Goal: Information Seeking & Learning: Learn about a topic

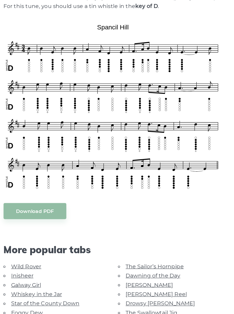
click at [89, 259] on span "More popular tabs" at bounding box center [117, 260] width 182 height 10
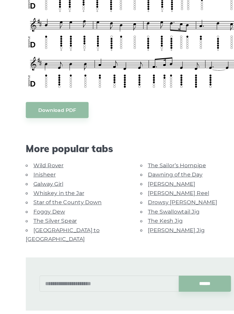
scroll to position [188, 0]
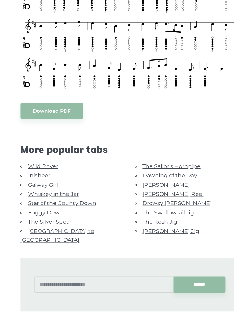
click at [32, 194] on link "Galway Girl" at bounding box center [44, 196] width 25 height 5
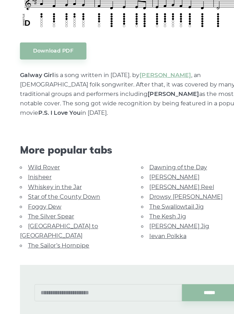
scroll to position [222, 0]
click at [138, 227] on link "The Kesh Jig" at bounding box center [141, 229] width 29 height 5
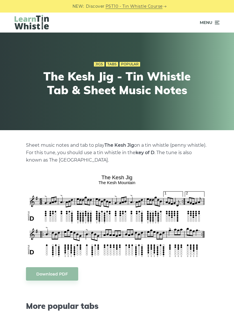
click at [216, 26] on icon at bounding box center [217, 22] width 6 height 7
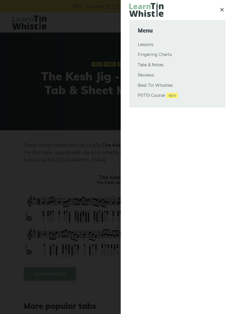
click at [218, 21] on div "Menu Lessons Fingering Charts Tabs & Notes Reviews Best Tin Whistles PST10 Cour…" at bounding box center [177, 64] width 96 height 88
click at [160, 66] on link "Tabs & Notes" at bounding box center [177, 65] width 79 height 7
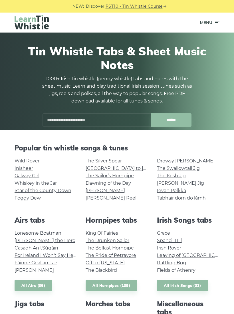
click at [182, 272] on link "Fields of Athenry" at bounding box center [176, 269] width 38 height 5
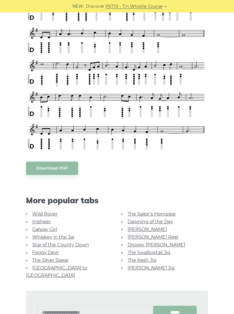
scroll to position [251, 0]
click at [140, 228] on link "[PERSON_NAME]" at bounding box center [146, 228] width 39 height 5
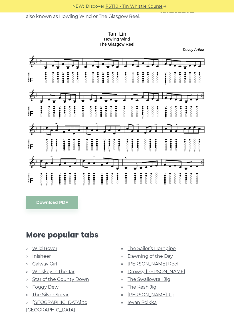
scroll to position [143, 0]
click at [79, 280] on link "Star of the County Down" at bounding box center [60, 278] width 57 height 5
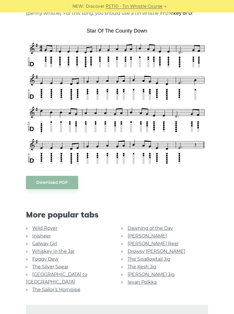
scroll to position [139, 0]
click at [127, 228] on link "Dawning of the Day" at bounding box center [149, 227] width 45 height 5
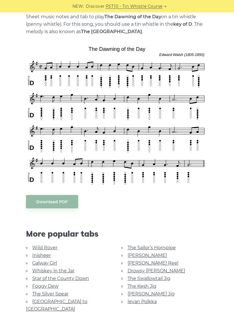
scroll to position [128, 0]
click at [131, 261] on link "[PERSON_NAME] Reel" at bounding box center [152, 262] width 51 height 5
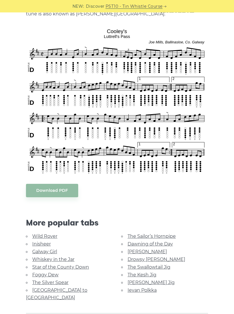
scroll to position [146, 0]
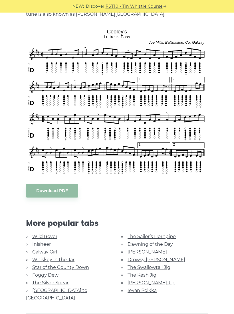
click at [34, 272] on link "Foggy Dew" at bounding box center [45, 274] width 26 height 5
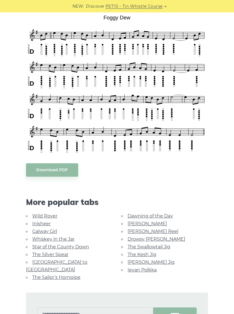
scroll to position [152, 0]
click at [129, 239] on link "Drowsy [PERSON_NAME]" at bounding box center [156, 238] width 58 height 5
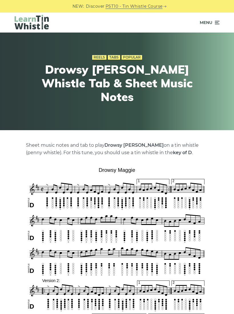
click at [217, 22] on icon at bounding box center [217, 22] width 6 height 7
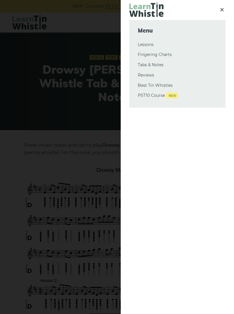
click at [145, 63] on link "Tabs & Notes" at bounding box center [177, 65] width 79 height 7
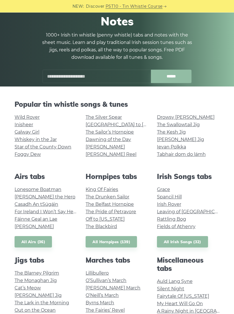
scroll to position [44, 0]
click at [173, 242] on link "All Irish Songs (32)" at bounding box center [182, 242] width 51 height 12
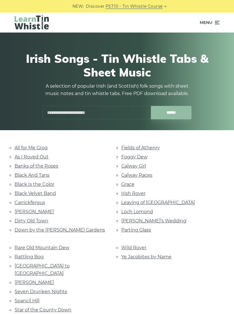
click at [23, 149] on link "All for Me Grog" at bounding box center [31, 147] width 33 height 5
click at [19, 155] on link "As I Roved Out" at bounding box center [32, 156] width 34 height 5
click at [19, 174] on link "Black And Tans" at bounding box center [32, 174] width 35 height 5
click at [19, 183] on link "Black Is the Color" at bounding box center [35, 183] width 40 height 5
click at [21, 190] on link "Black Velvet Band" at bounding box center [35, 192] width 41 height 5
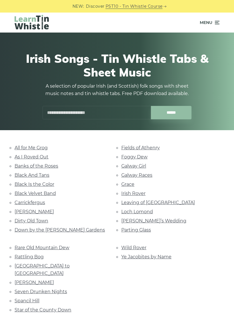
click at [17, 200] on link "Carrickfergus" at bounding box center [30, 202] width 31 height 5
click at [20, 209] on link "Danny Boy" at bounding box center [34, 211] width 39 height 5
click at [25, 221] on link "Dirty Old Town" at bounding box center [32, 220] width 34 height 5
click at [34, 228] on link "Down by the Sally Gardens" at bounding box center [60, 229] width 90 height 5
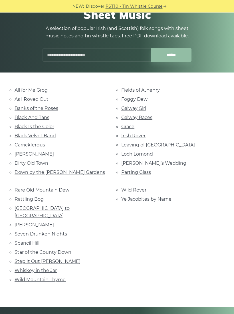
scroll to position [58, 0]
click at [18, 187] on link "Rare Old Mountain Dew" at bounding box center [42, 189] width 55 height 5
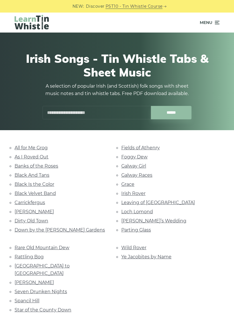
scroll to position [67, 0]
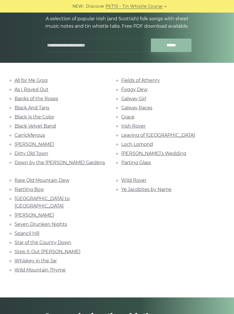
click at [16, 187] on link "Rattling Bog" at bounding box center [29, 189] width 29 height 5
click at [19, 212] on link "Roddy Mc Corley" at bounding box center [34, 214] width 39 height 5
click at [21, 221] on link "Seven Drunken Nights" at bounding box center [41, 223] width 52 height 5
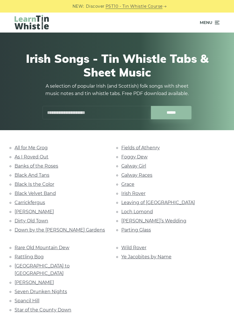
click at [4, 213] on div "All for Me Grog As I Roved Out Banks of the Roses Black And Tans Black Is the C…" at bounding box center [117, 247] width 234 height 207
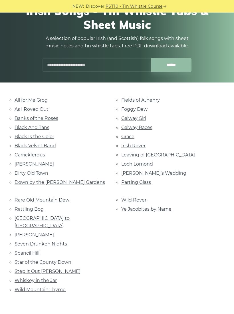
scroll to position [48, 0]
click at [18, 250] on link "Spancil Hill" at bounding box center [27, 252] width 25 height 5
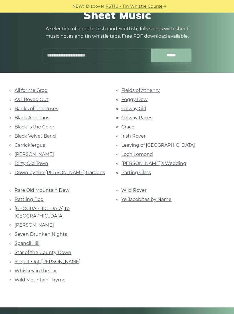
click at [53, 56] on input "text" at bounding box center [96, 54] width 108 height 13
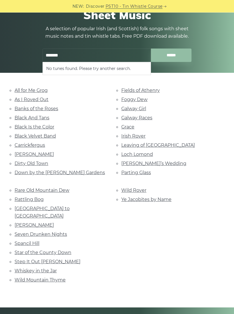
click at [171, 55] on input "******" at bounding box center [171, 55] width 41 height 13
type input "*"
click at [49, 67] on li "A Long Way From Home" at bounding box center [96, 68] width 101 height 7
type input "**********"
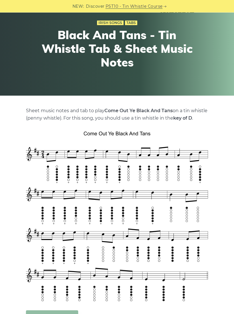
scroll to position [21, 0]
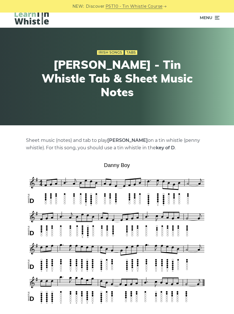
scroll to position [6, 0]
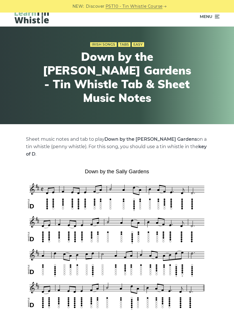
scroll to position [7, 0]
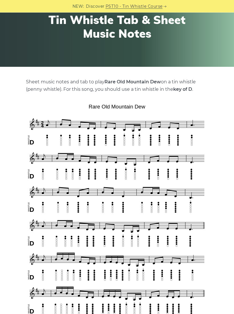
scroll to position [62, 0]
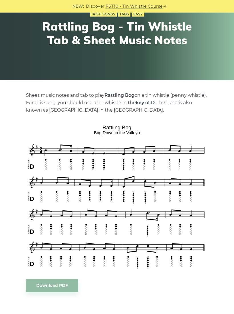
scroll to position [44, 0]
